Goal: Navigation & Orientation: Find specific page/section

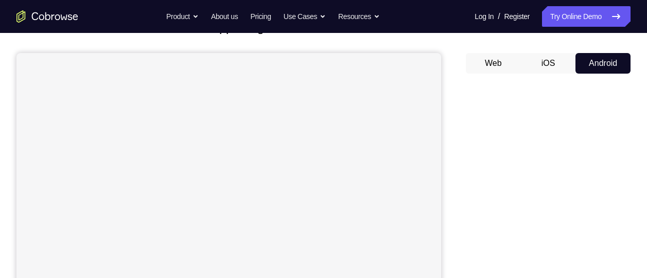
scroll to position [82, 0]
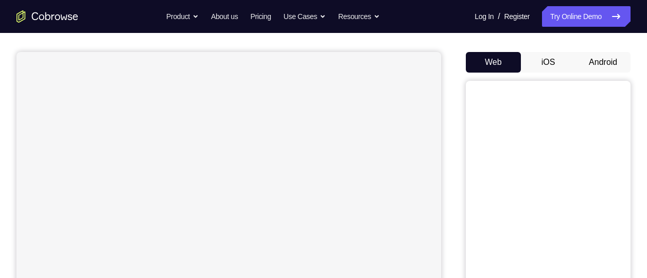
click at [610, 60] on button "Android" at bounding box center [602, 62] width 55 height 21
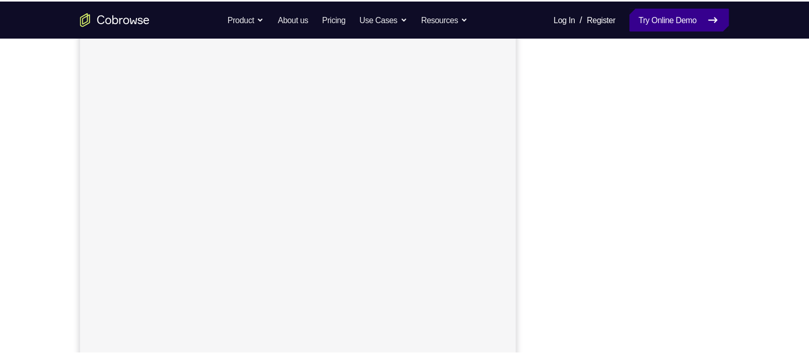
scroll to position [146, 0]
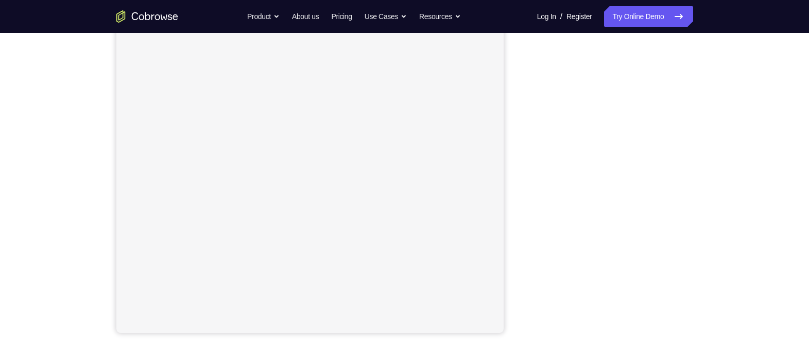
drag, startPoint x: 618, startPoint y: 13, endPoint x: 530, endPoint y: 90, distance: 116.8
click at [530, 90] on div at bounding box center [610, 175] width 165 height 317
